Goal: Information Seeking & Learning: Learn about a topic

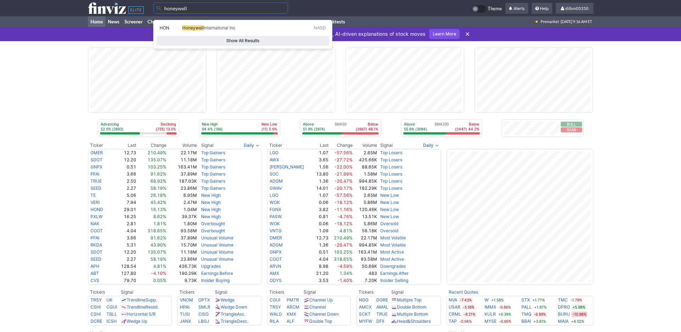
click at [167, 30] on span "HON" at bounding box center [165, 27] width 10 height 5
type input "HON"
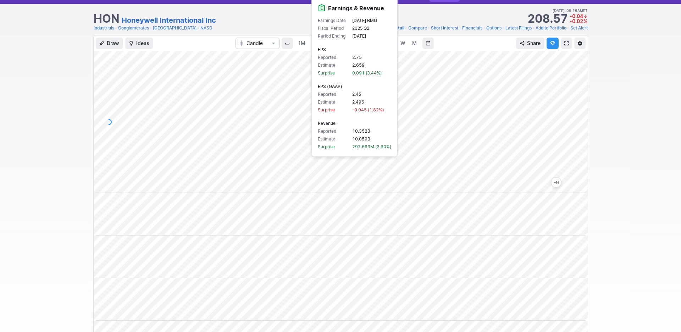
scroll to position [32, 0]
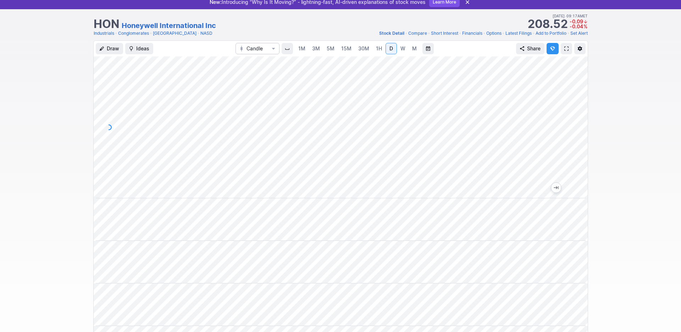
click at [564, 51] on span at bounding box center [566, 49] width 4 height 6
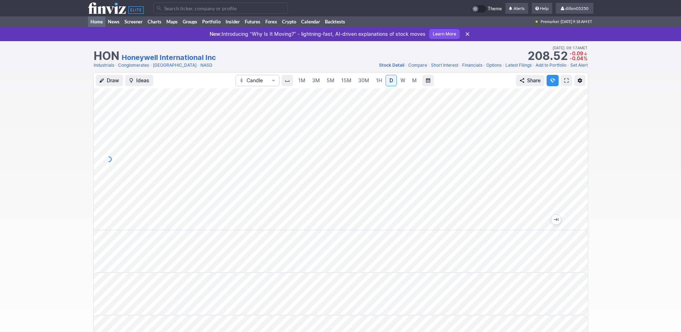
click at [98, 27] on link "Home" at bounding box center [96, 21] width 17 height 11
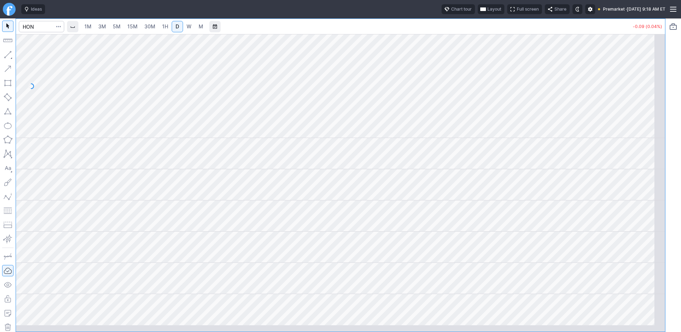
click at [487, 13] on span "Layout" at bounding box center [494, 9] width 14 height 7
click at [418, 28] on button "Layout" at bounding box center [413, 28] width 10 height 10
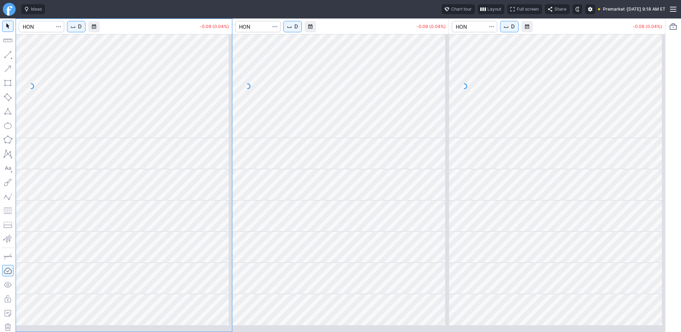
click at [298, 30] on span "D" at bounding box center [296, 26] width 4 height 7
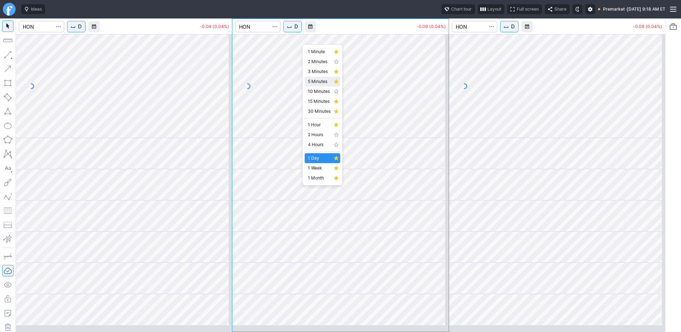
click at [317, 85] on span "5 Minutes" at bounding box center [319, 81] width 23 height 7
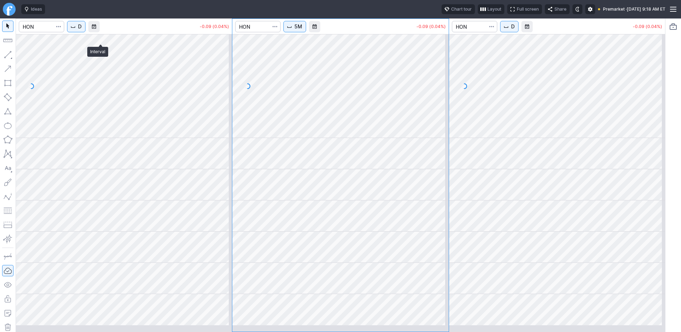
click at [82, 30] on span "D" at bounding box center [80, 26] width 4 height 7
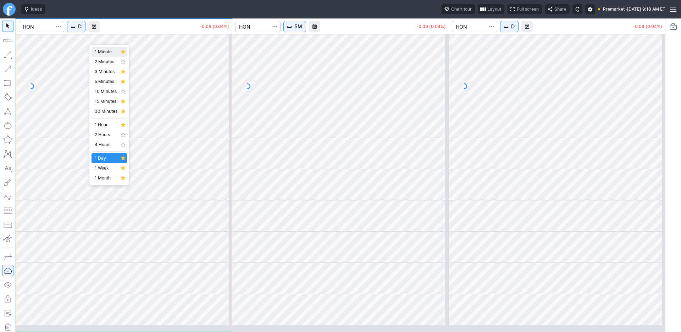
click at [109, 55] on span "1 Minute" at bounding box center [106, 51] width 23 height 7
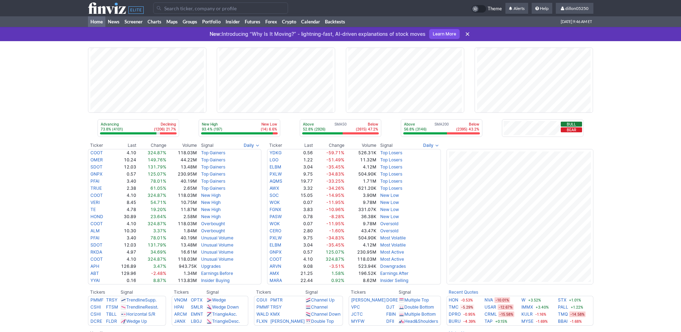
click at [172, 12] on input "Search" at bounding box center [220, 7] width 135 height 11
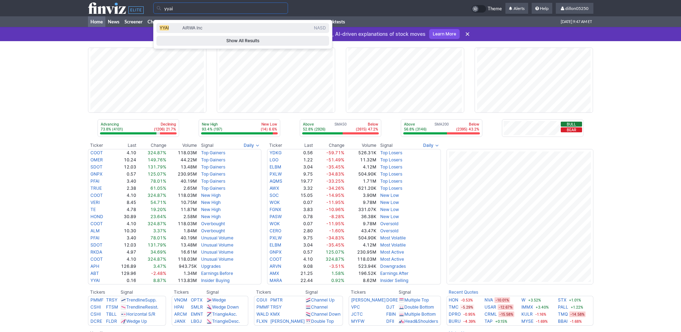
click at [169, 29] on span "YYAI" at bounding box center [164, 27] width 9 height 5
type input "YYAI"
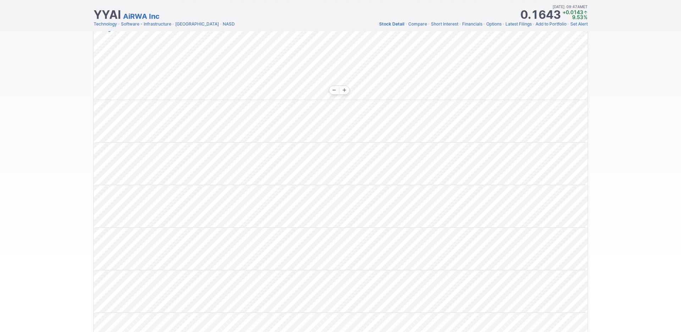
scroll to position [19, 0]
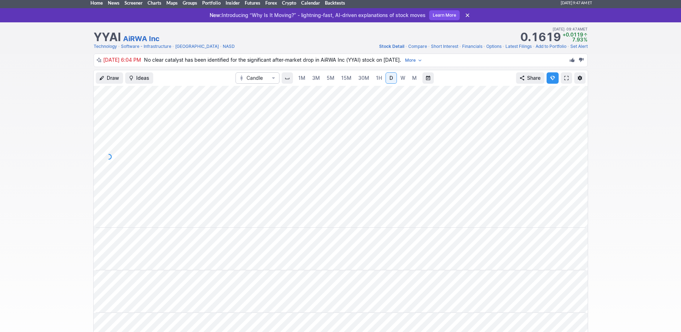
click at [564, 81] on span at bounding box center [566, 78] width 4 height 6
click at [97, 8] on link "Home" at bounding box center [96, 3] width 17 height 11
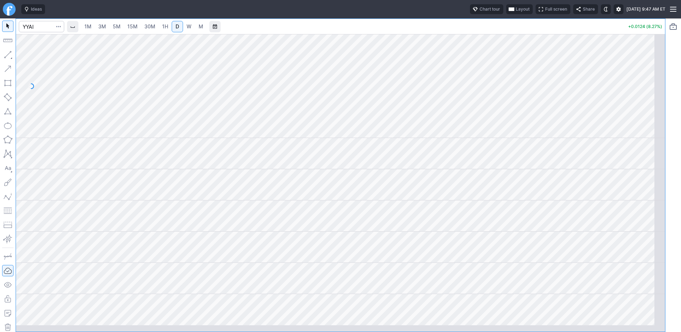
click at [516, 13] on span "Layout" at bounding box center [523, 9] width 14 height 7
click at [456, 31] on button "Layout" at bounding box center [451, 28] width 10 height 10
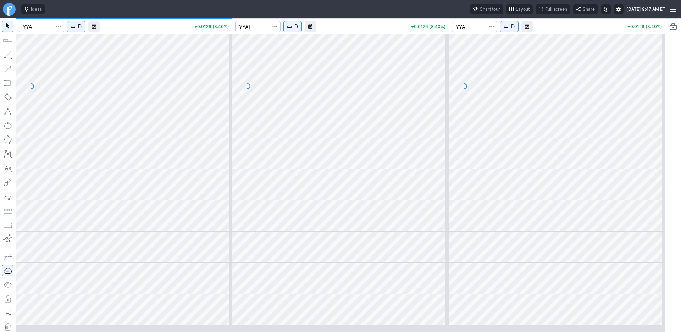
click at [82, 30] on span "D" at bounding box center [80, 26] width 4 height 7
click at [106, 55] on span "1 Minute" at bounding box center [106, 51] width 23 height 7
click at [298, 30] on span "D" at bounding box center [296, 26] width 4 height 7
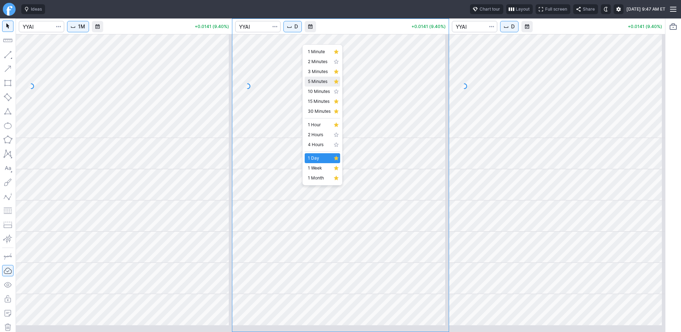
click at [330, 85] on span "5 Minutes" at bounding box center [319, 81] width 23 height 7
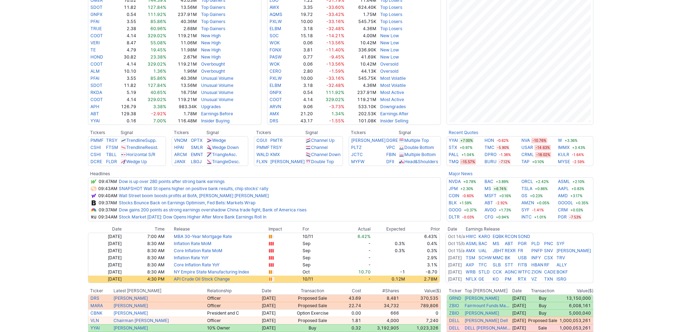
scroll to position [96, 0]
